Goal: Navigation & Orientation: Find specific page/section

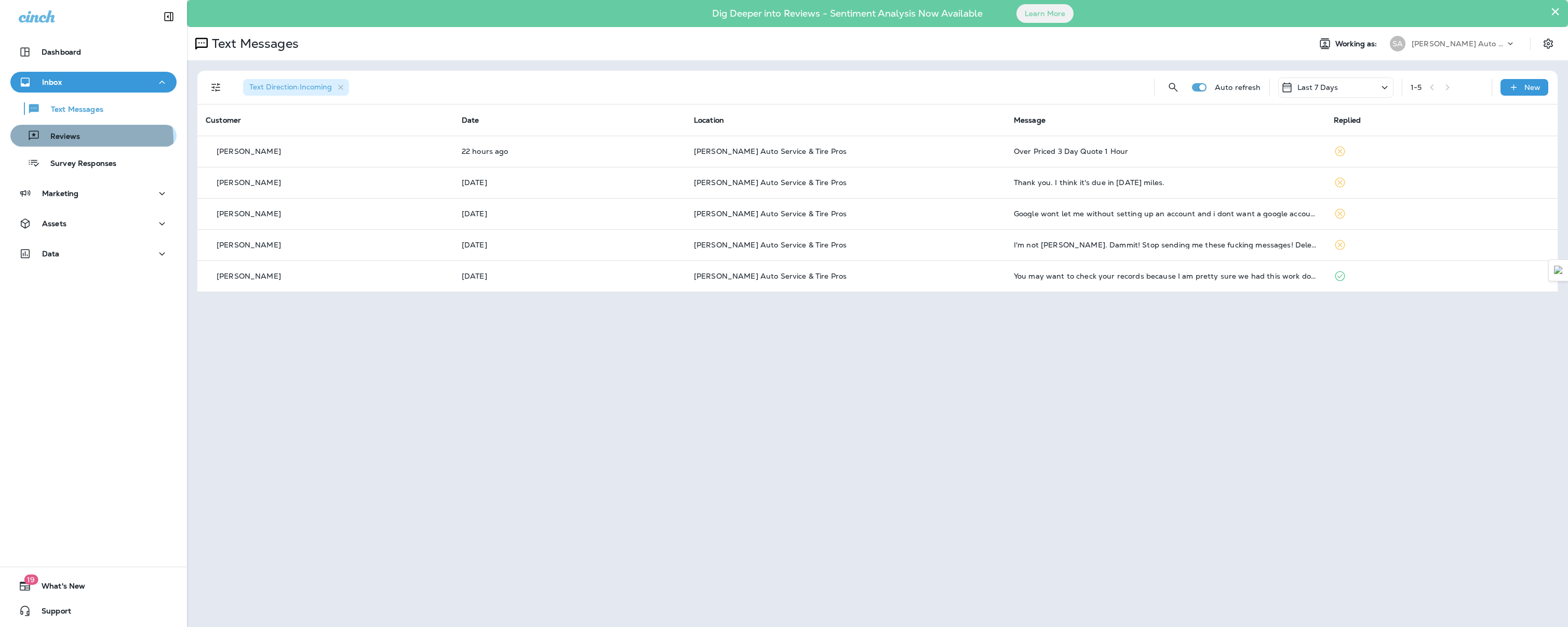
click at [54, 143] on div "Reviews" at bounding box center [47, 136] width 66 height 16
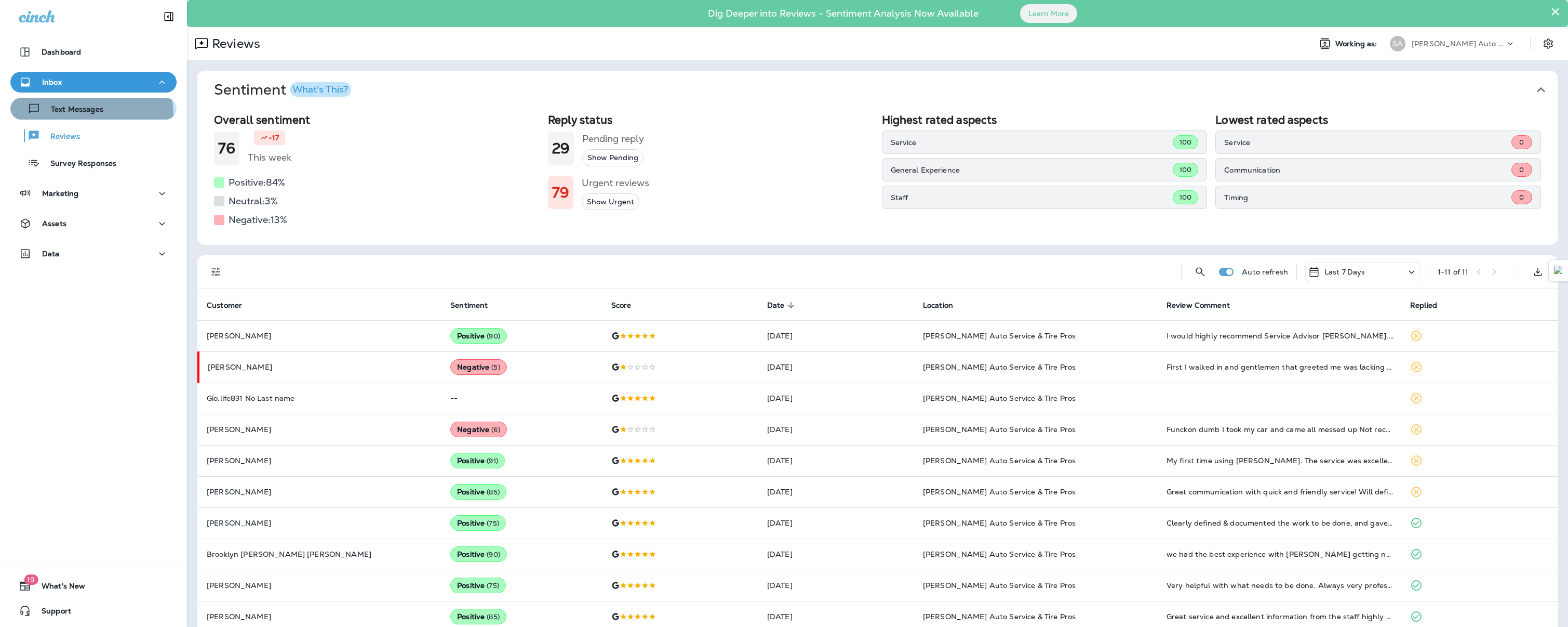
click at [90, 114] on p "Text Messages" at bounding box center [72, 109] width 63 height 9
